Goal: Information Seeking & Learning: Learn about a topic

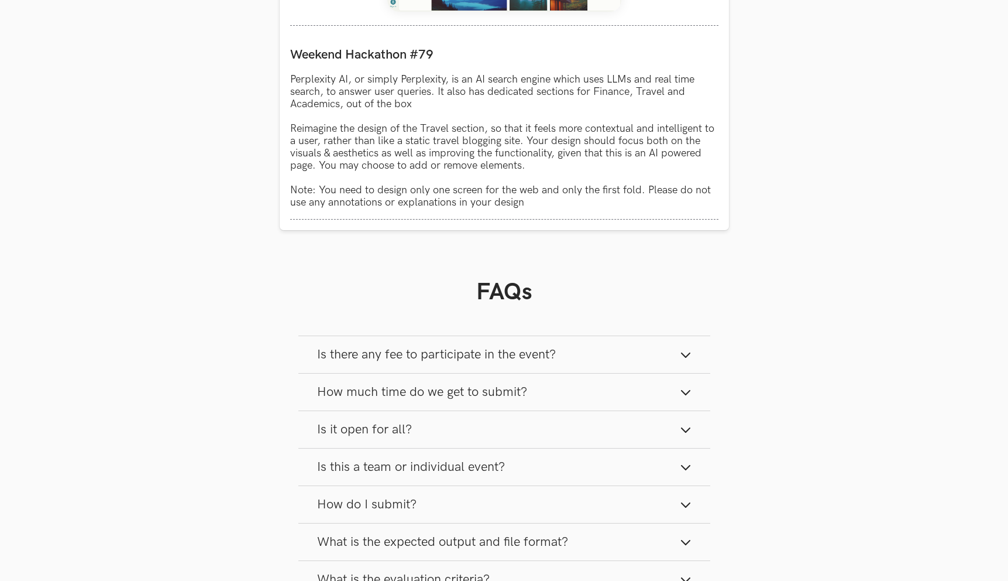
scroll to position [701, 0]
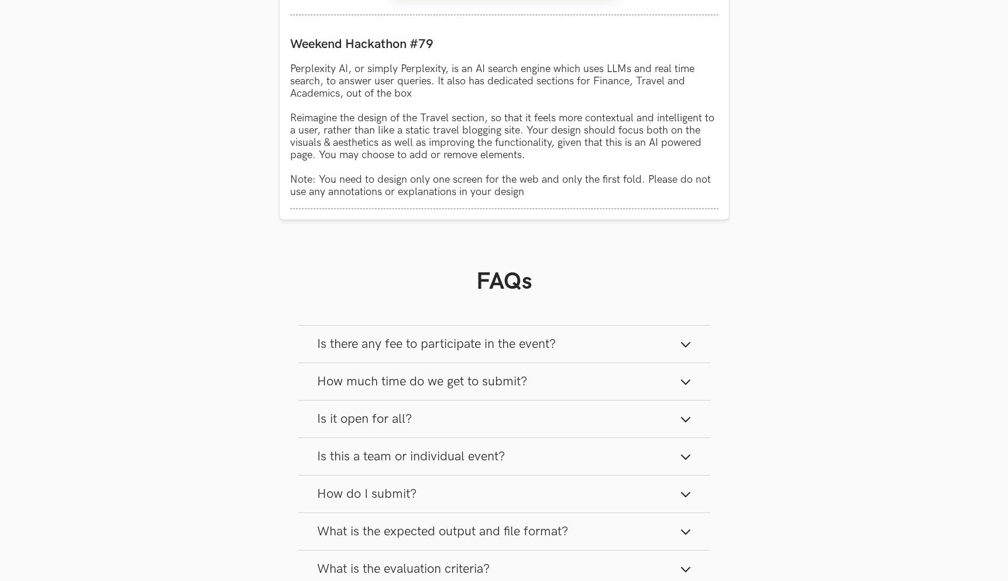
click at [338, 351] on span "Is there any fee to participate in the event?" at bounding box center [436, 344] width 239 height 16
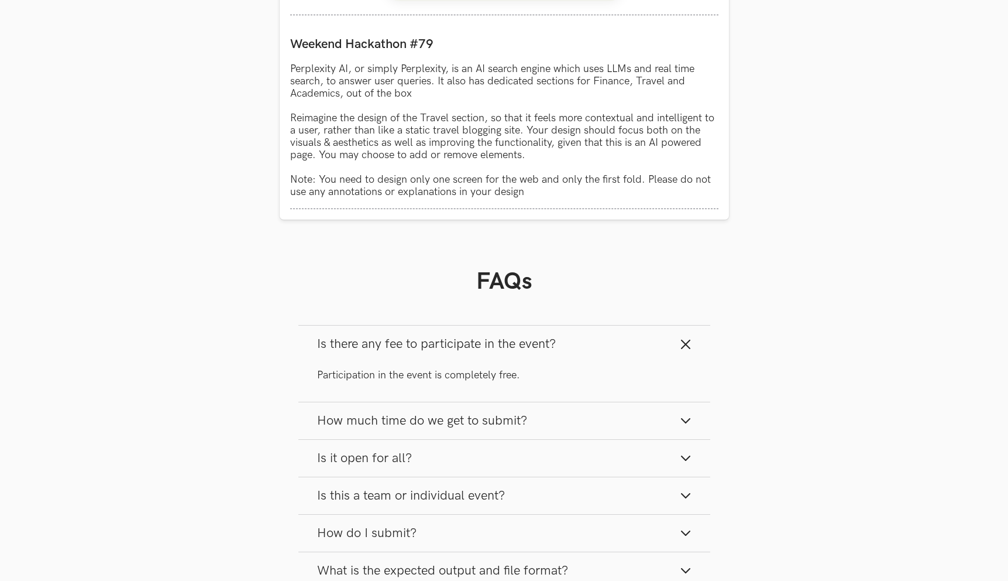
click at [338, 351] on span "Is there any fee to participate in the event?" at bounding box center [436, 344] width 239 height 16
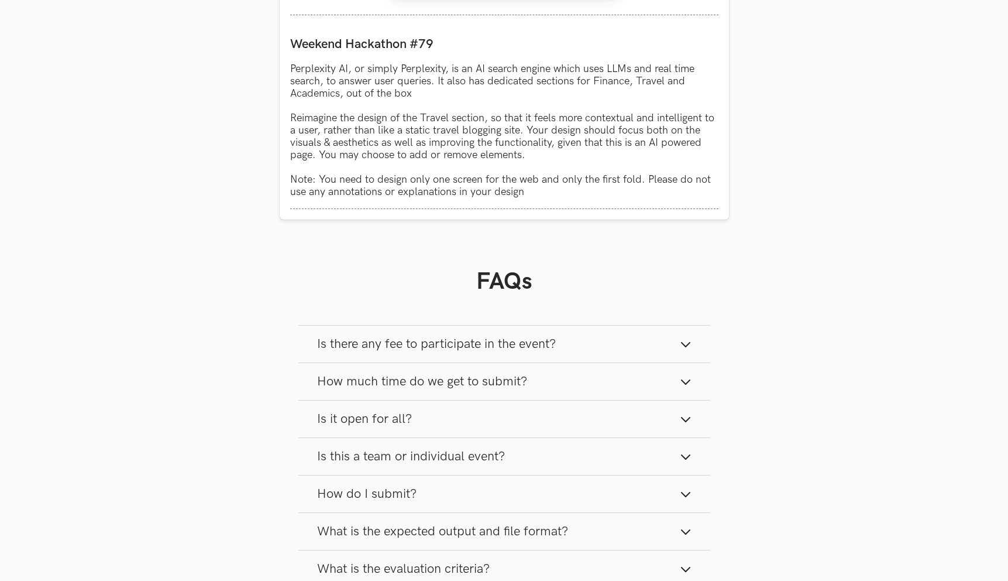
click at [346, 382] on span "How much time do we get to submit?" at bounding box center [422, 381] width 210 height 16
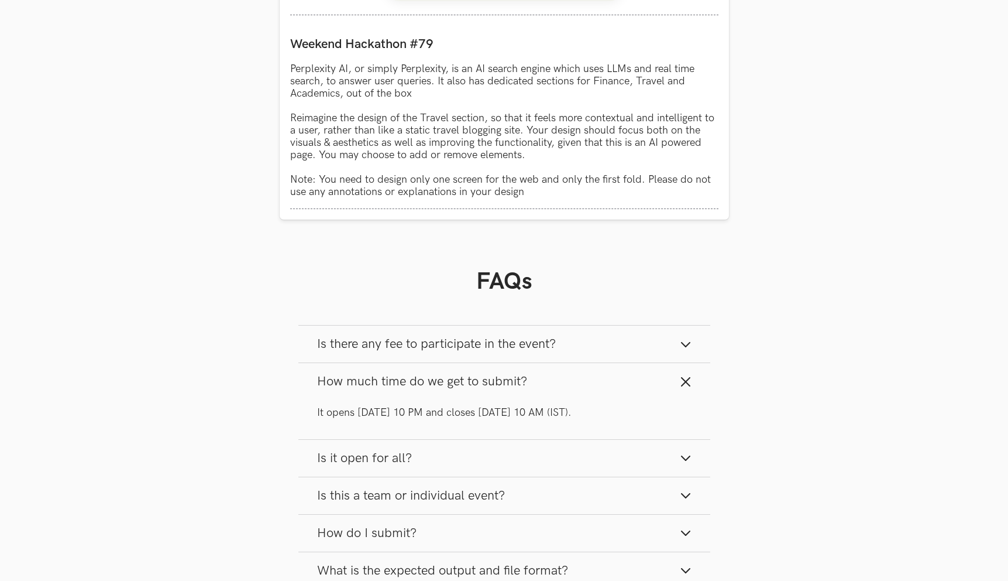
click at [346, 382] on span "How much time do we get to submit?" at bounding box center [422, 381] width 210 height 16
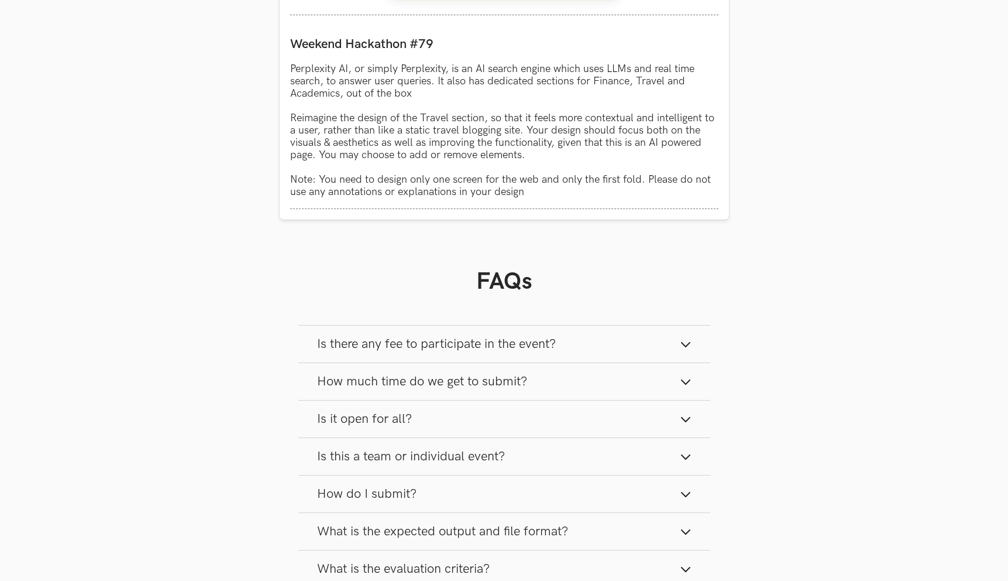
click at [342, 420] on span "Is it open for all?" at bounding box center [364, 419] width 95 height 16
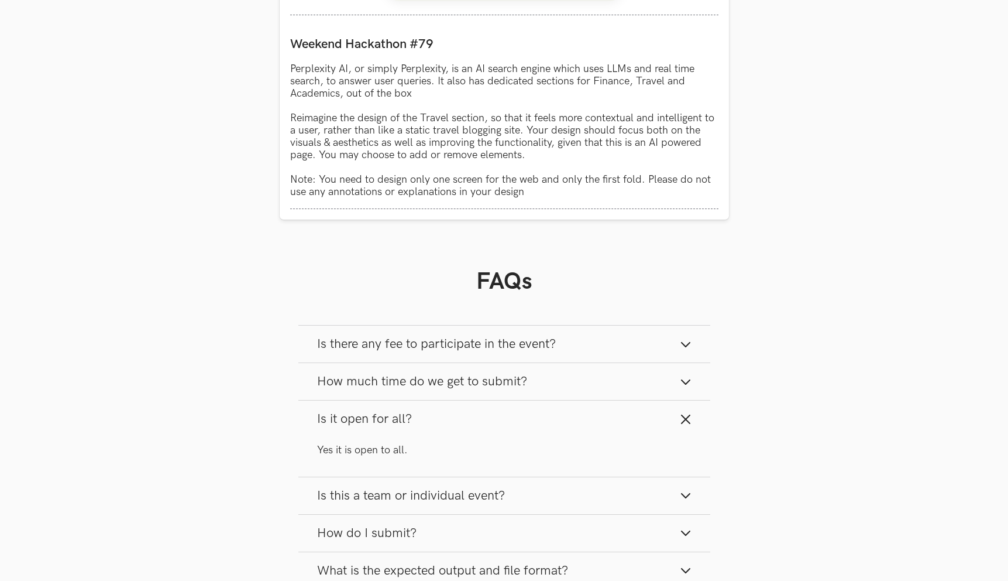
click at [342, 420] on span "Is it open for all?" at bounding box center [364, 419] width 95 height 16
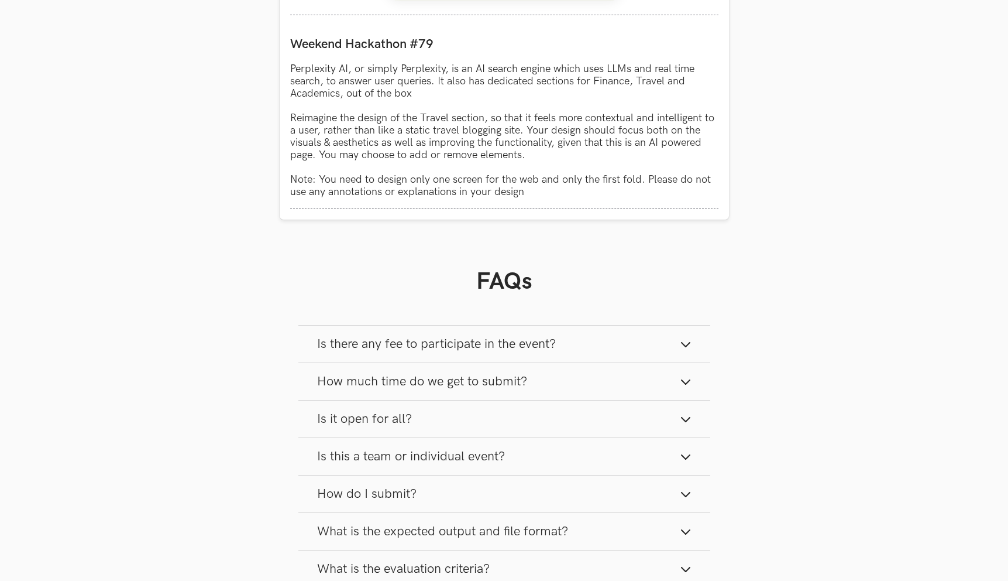
click at [364, 453] on span "Is this a team or individual event?" at bounding box center [411, 456] width 188 height 16
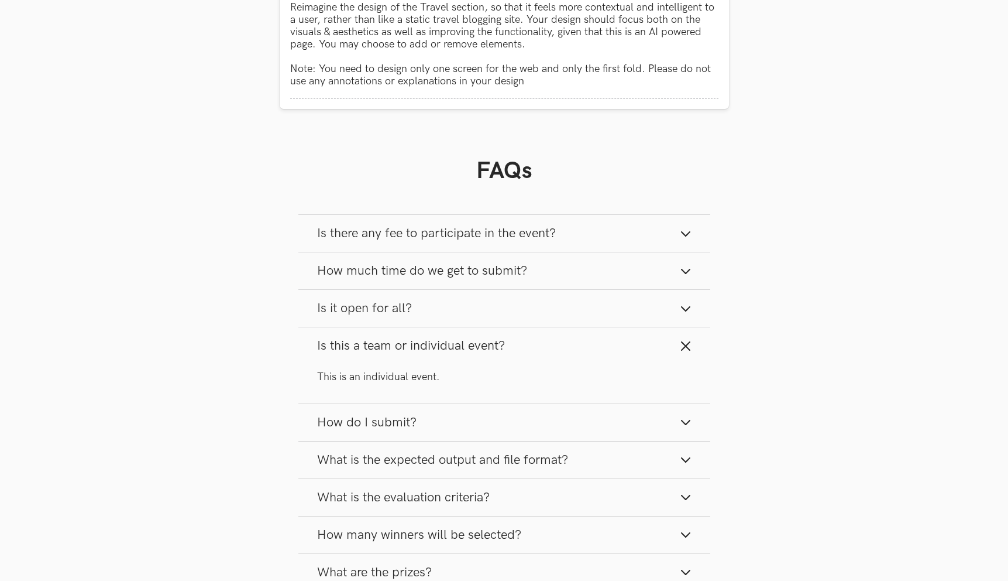
scroll to position [814, 0]
click at [388, 343] on span "Is this a team or individual event?" at bounding box center [411, 343] width 188 height 16
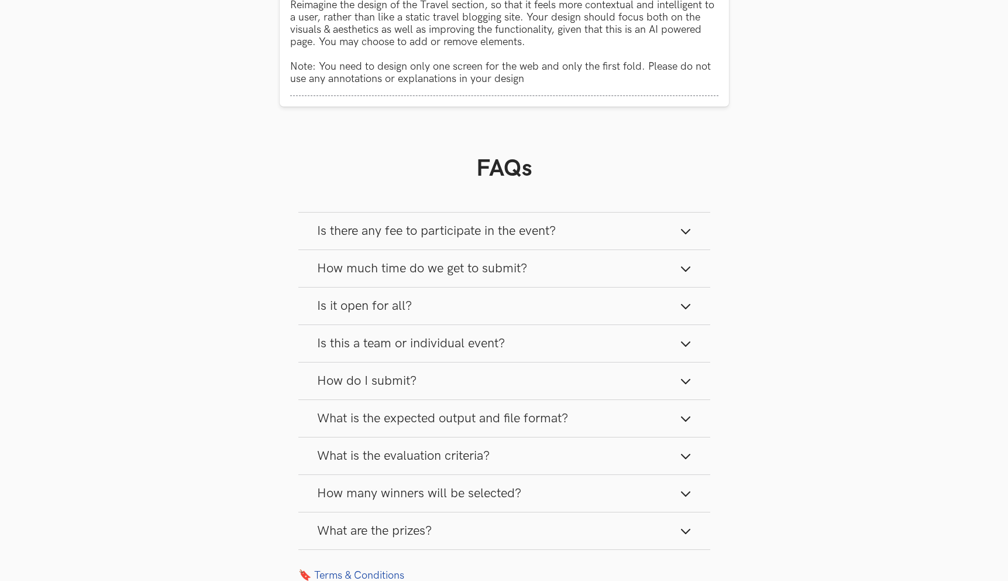
click at [388, 370] on button "How do I submit?" at bounding box center [505, 380] width 412 height 37
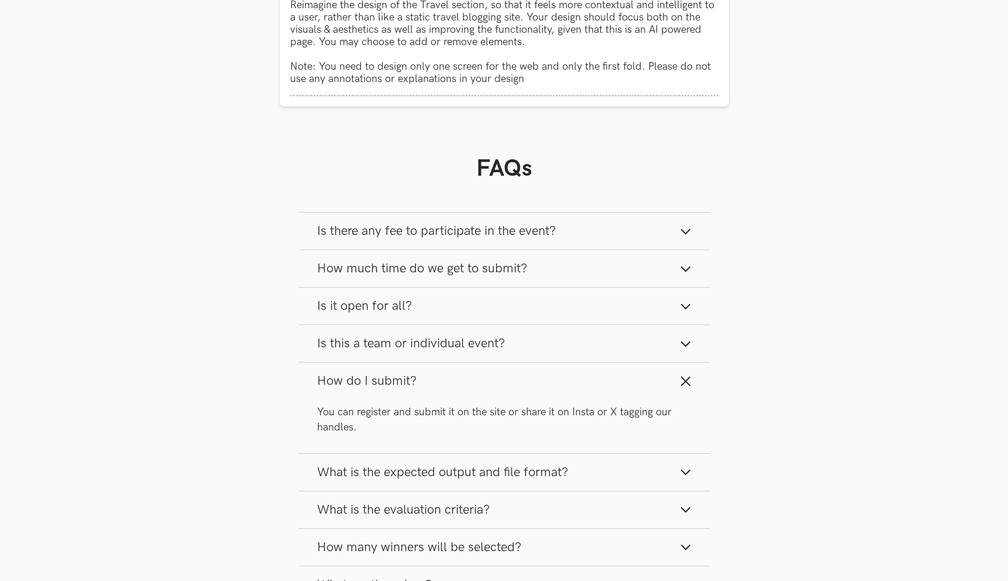
click at [388, 379] on span "How do I submit?" at bounding box center [367, 381] width 100 height 16
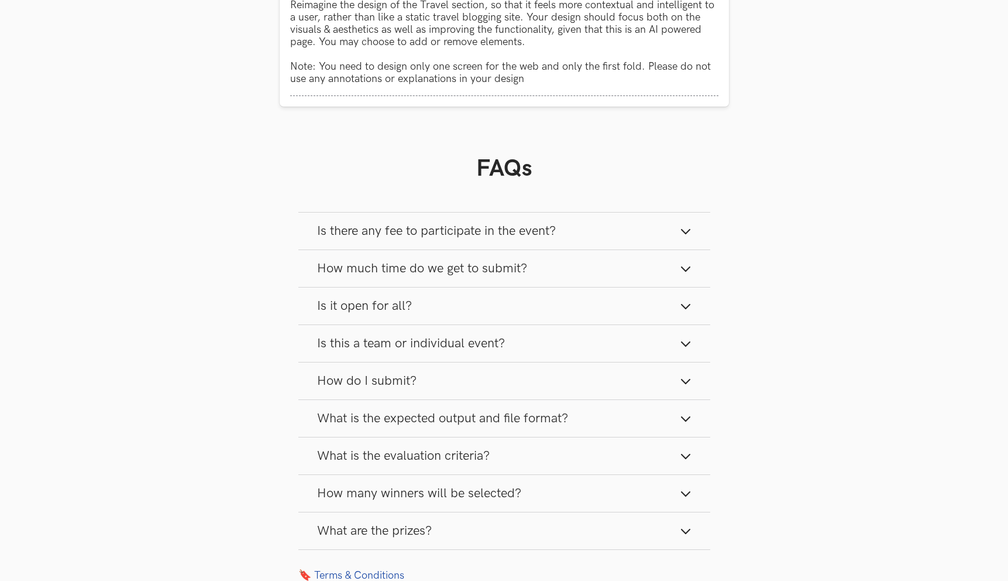
click at [393, 423] on span "What is the expected output and file format?" at bounding box center [442, 418] width 251 height 16
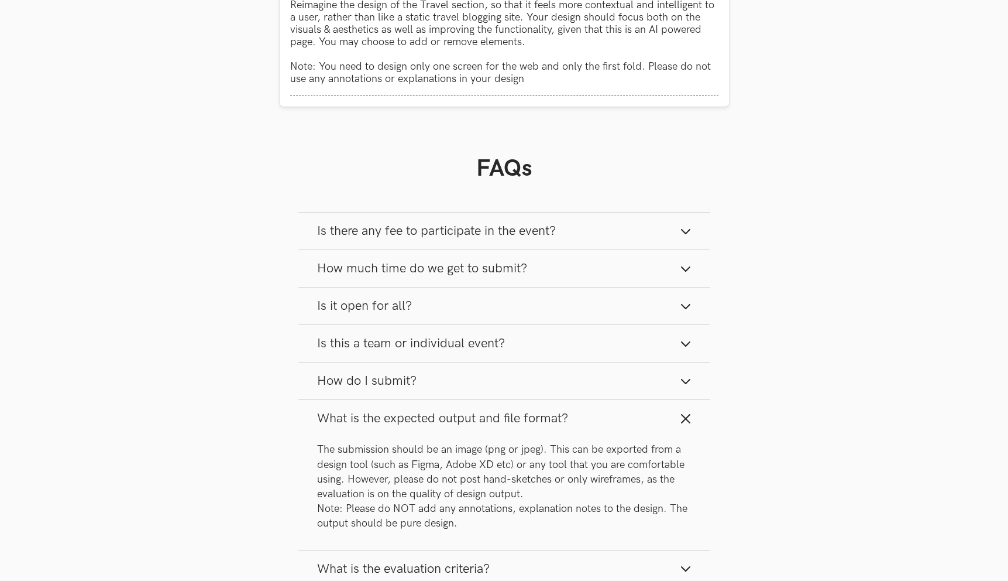
click at [393, 423] on span "What is the expected output and file format?" at bounding box center [442, 418] width 251 height 16
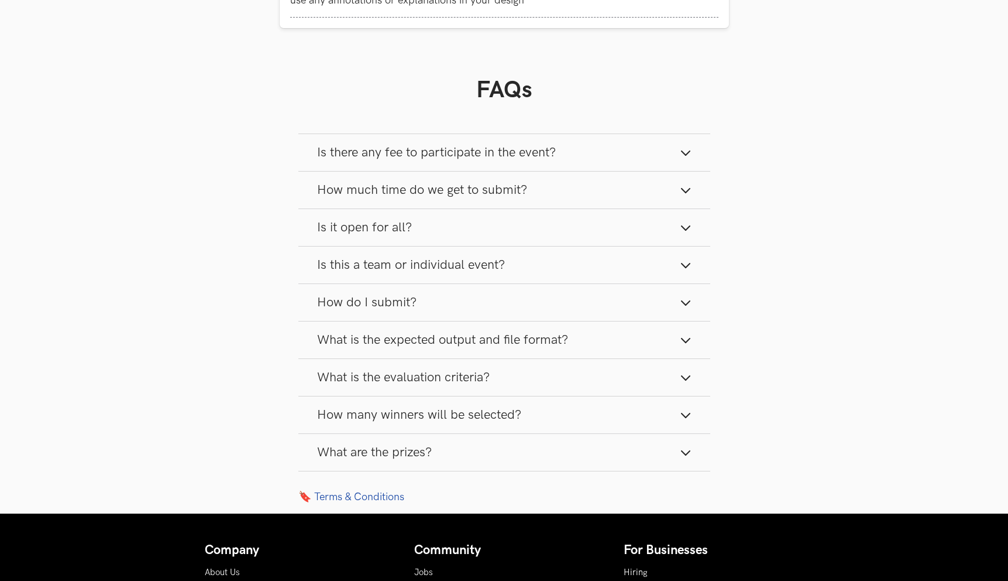
scroll to position [893, 0]
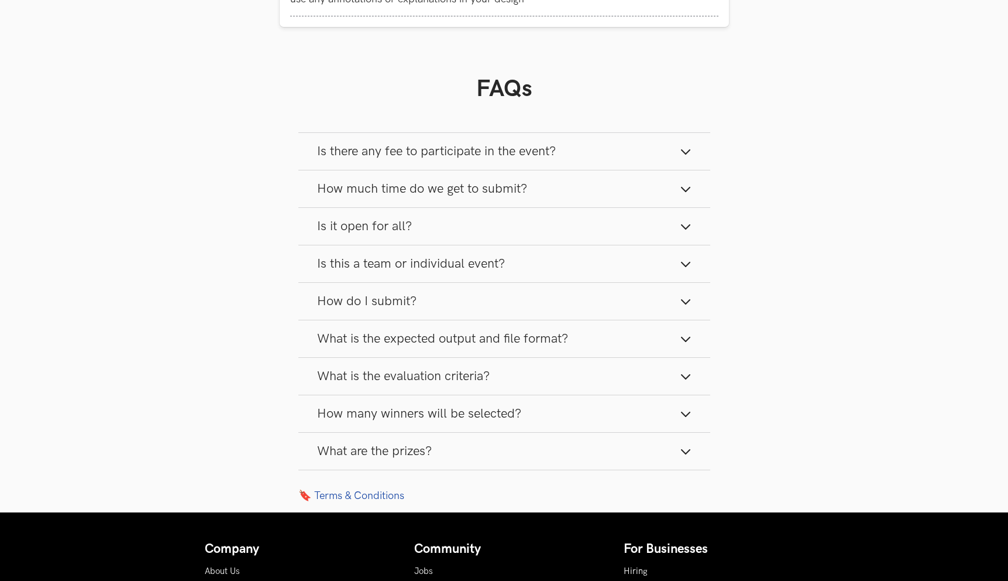
click at [410, 372] on span "What is the evaluation criteria?" at bounding box center [403, 376] width 173 height 16
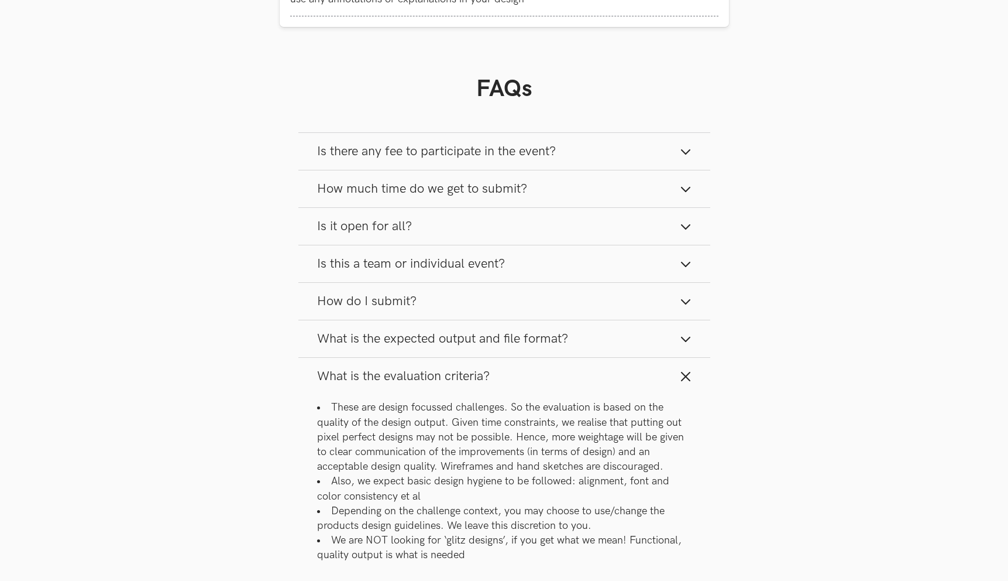
click at [410, 372] on span "What is the evaluation criteria?" at bounding box center [403, 376] width 173 height 16
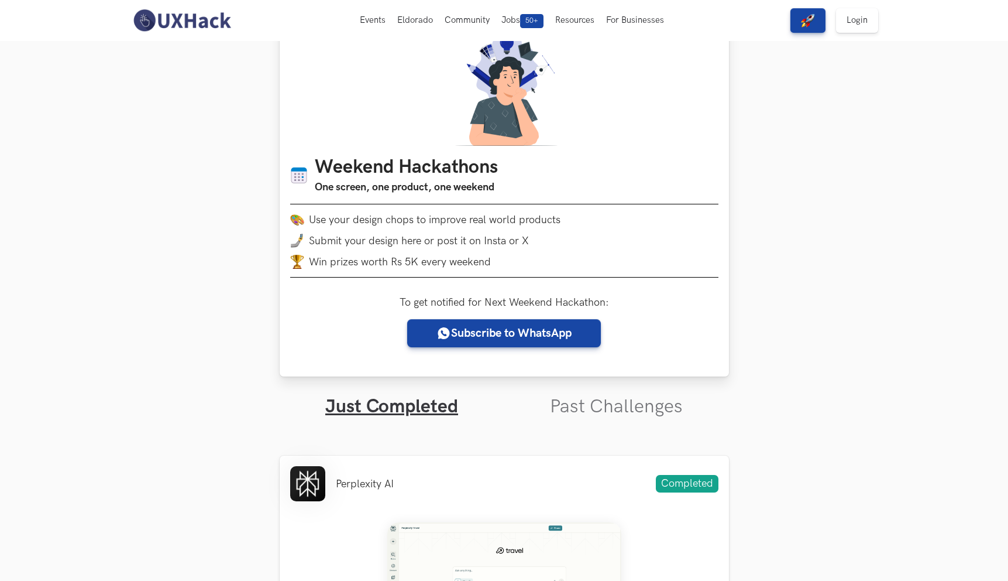
scroll to position [0, 0]
